Goal: Navigation & Orientation: Find specific page/section

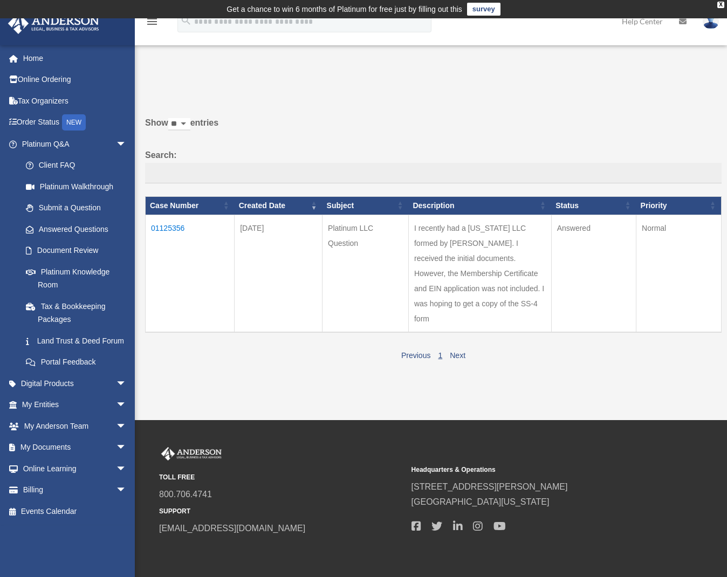
click at [174, 238] on td "01125356" at bounding box center [190, 274] width 89 height 118
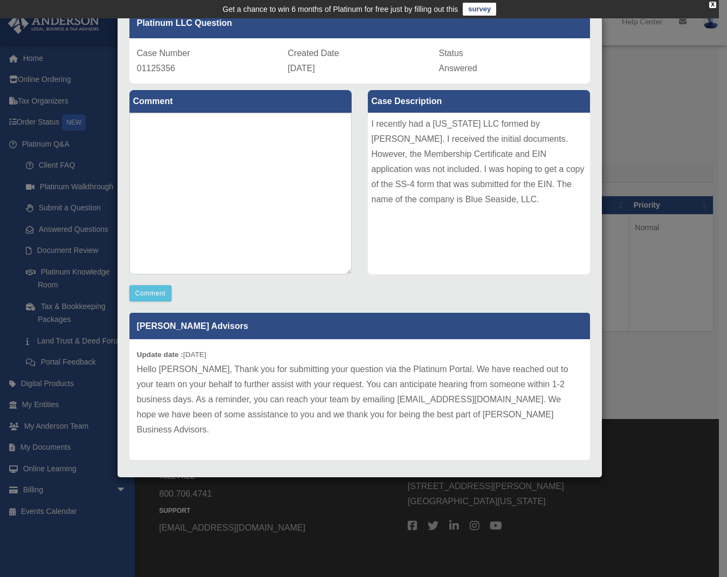
scroll to position [18, 0]
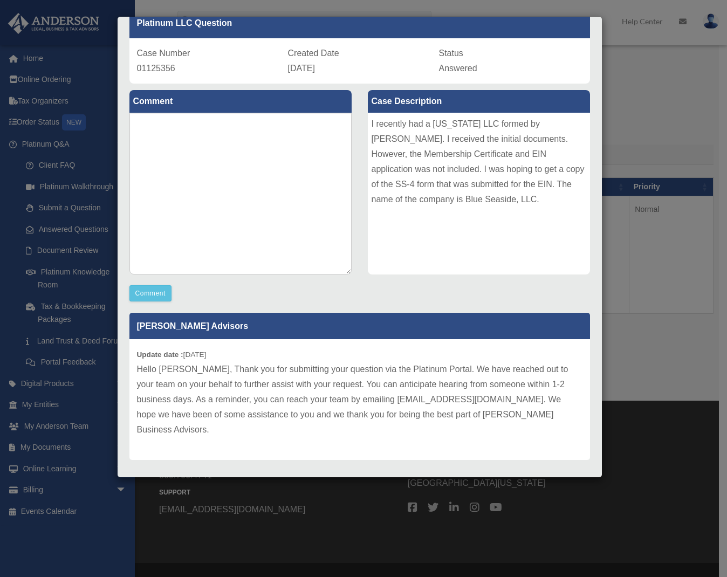
click at [640, 131] on div "Case Detail × Platinum LLC Question Case Number 01125356 Created Date September…" at bounding box center [363, 288] width 727 height 577
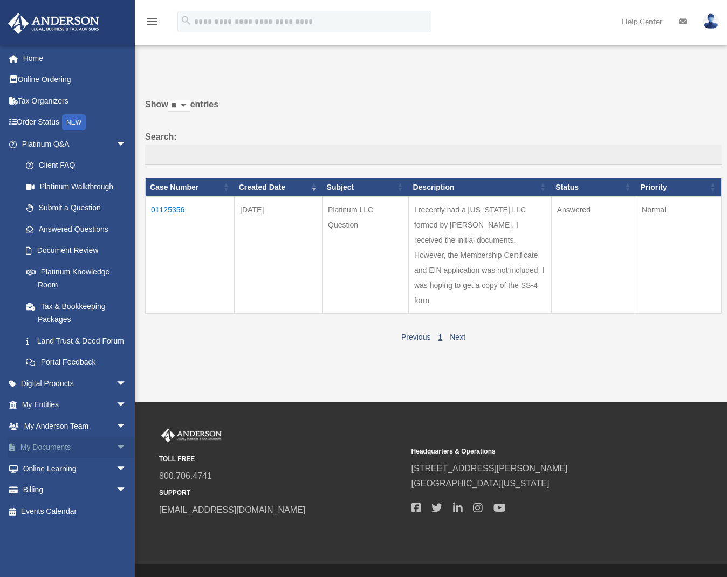
click at [61, 456] on link "My Documents arrow_drop_down" at bounding box center [75, 448] width 135 height 22
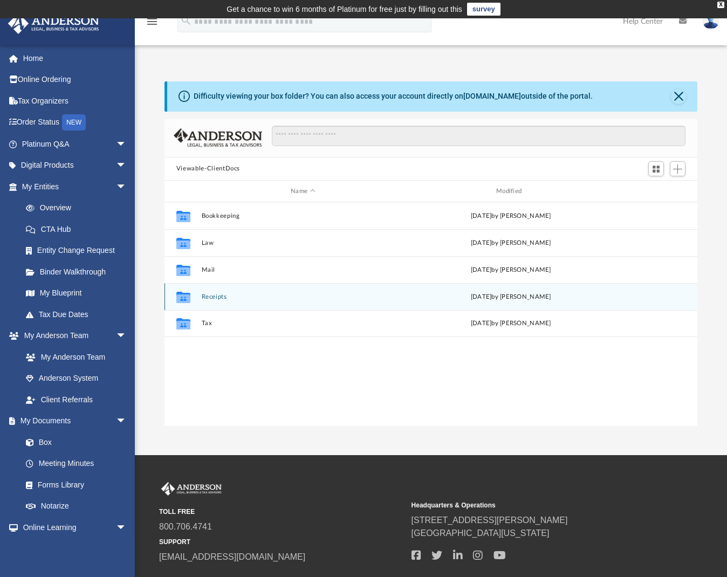
scroll to position [237, 525]
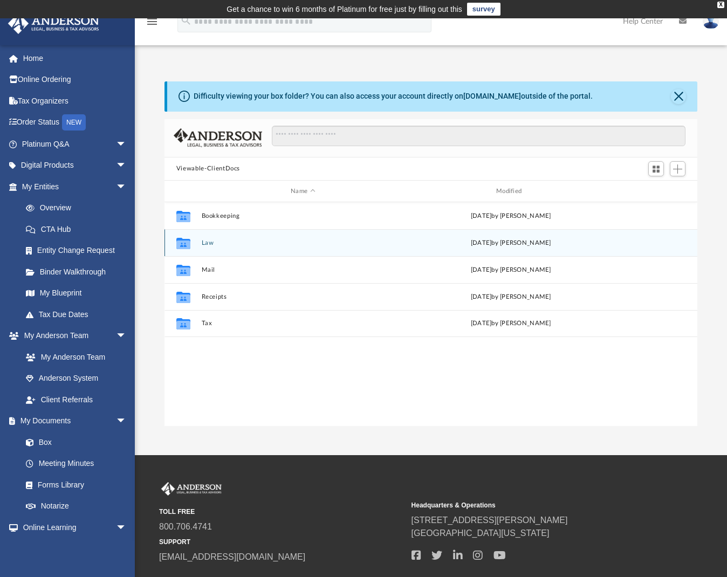
click at [214, 246] on div "Collaborated Folder Law [DATE] by [PERSON_NAME]" at bounding box center [430, 242] width 533 height 27
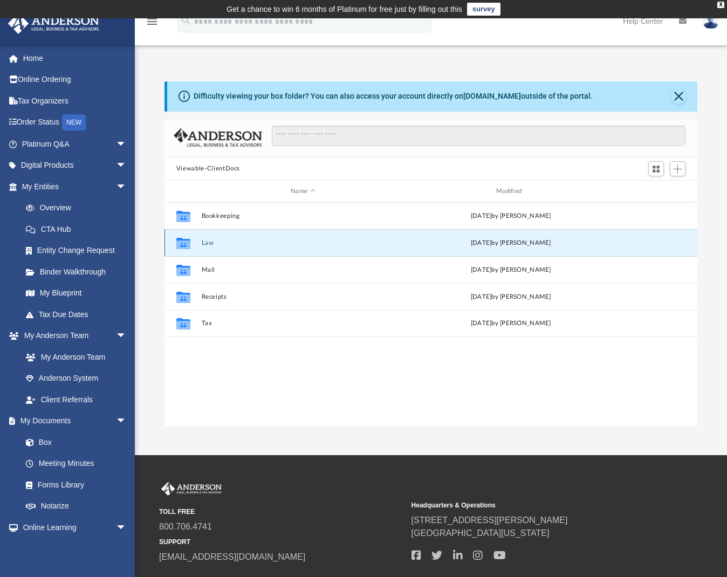
click at [206, 244] on button "Law" at bounding box center [302, 242] width 203 height 7
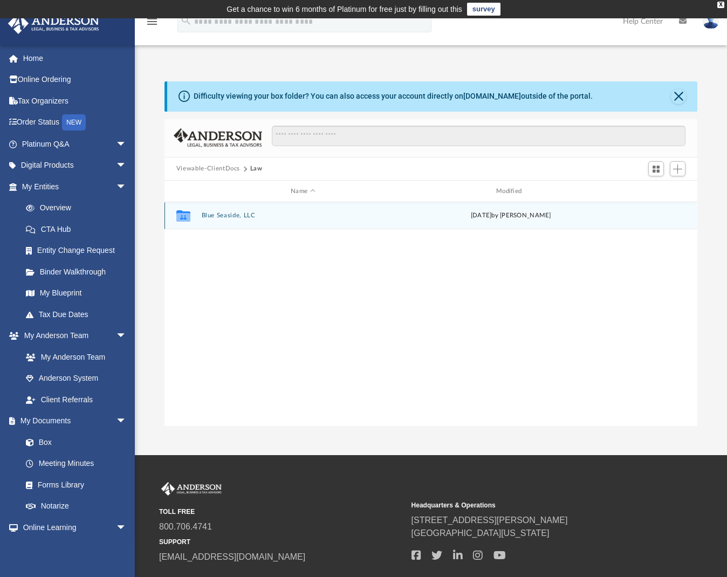
click at [228, 217] on button "Blue Seaside, LLC" at bounding box center [302, 215] width 203 height 7
click at [226, 217] on button "Initial Docs" at bounding box center [302, 215] width 203 height 7
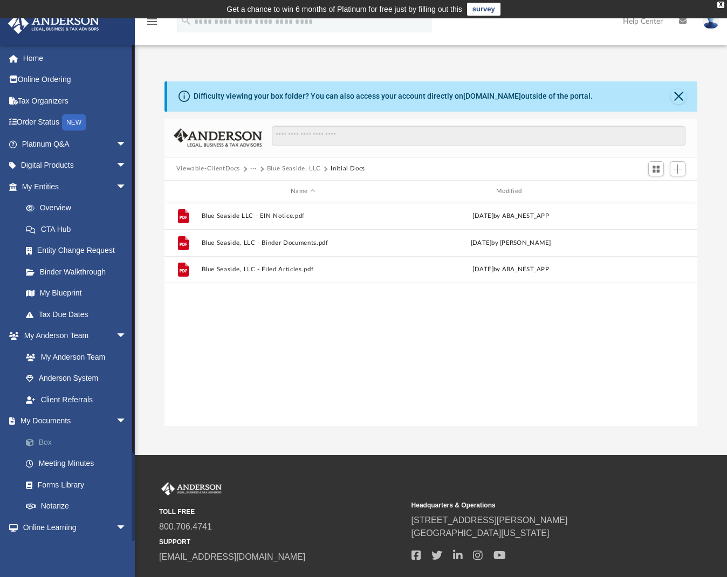
click at [81, 431] on link "Box" at bounding box center [79, 442] width 128 height 22
click at [222, 169] on button "Viewable-ClientDocs" at bounding box center [208, 169] width 64 height 10
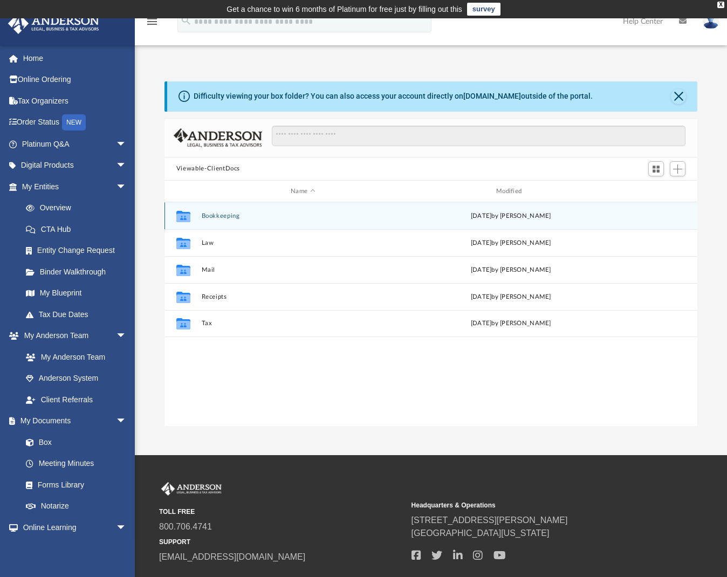
click at [236, 214] on button "Bookkeeping" at bounding box center [302, 215] width 203 height 7
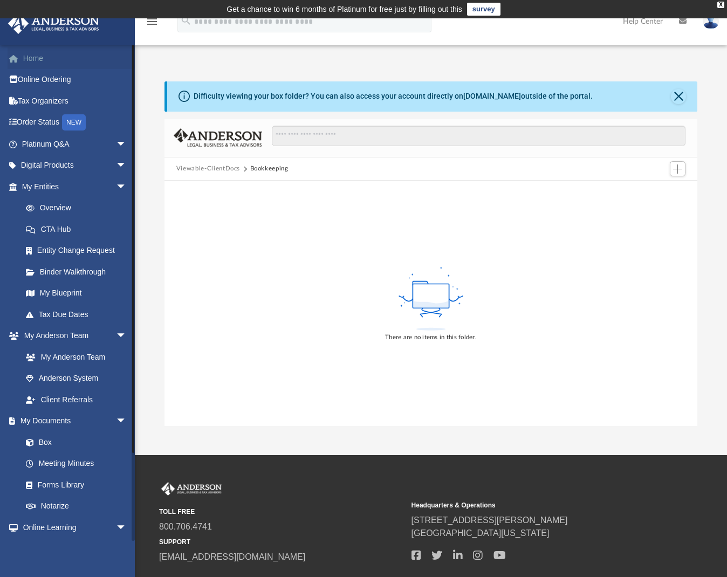
click at [24, 61] on link "Home" at bounding box center [75, 58] width 135 height 22
